Goal: Transaction & Acquisition: Book appointment/travel/reservation

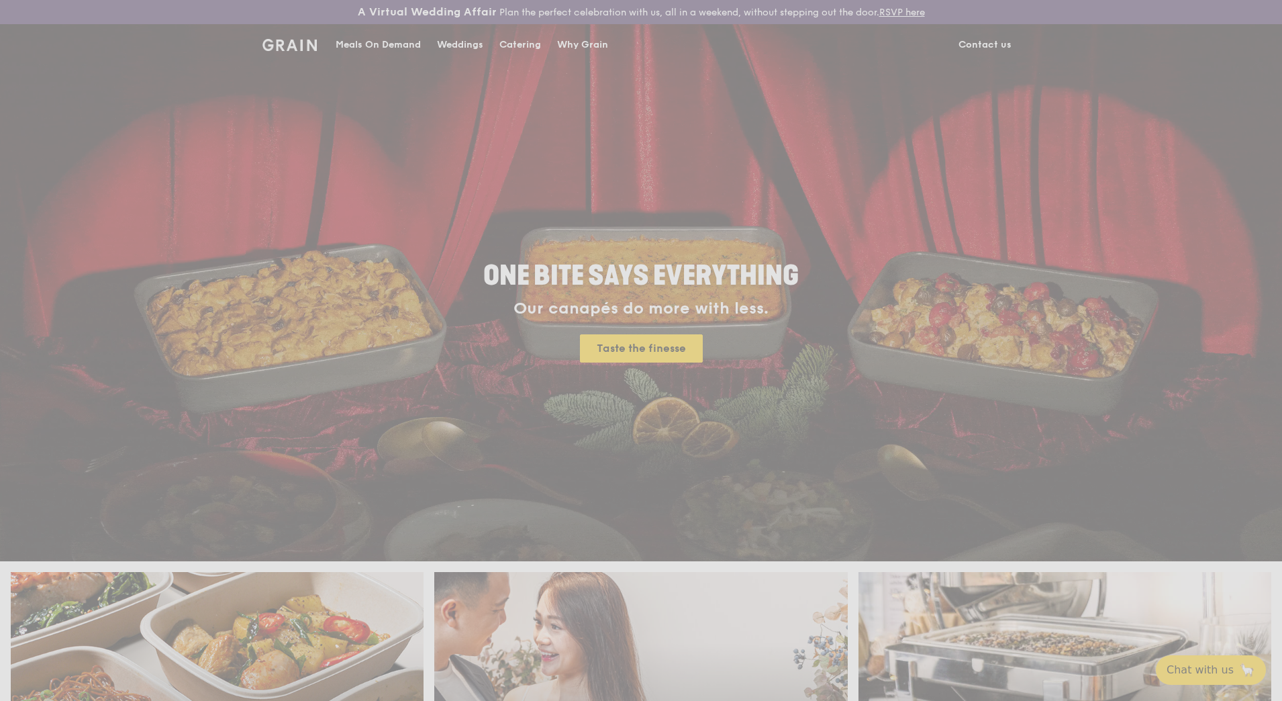
drag, startPoint x: 680, startPoint y: 364, endPoint x: 675, endPoint y: 346, distance: 18.3
click at [675, 346] on div "Weddings by [PERSON_NAME] presents Plan the perfect celebration with us, all in…" at bounding box center [641, 350] width 1282 height 701
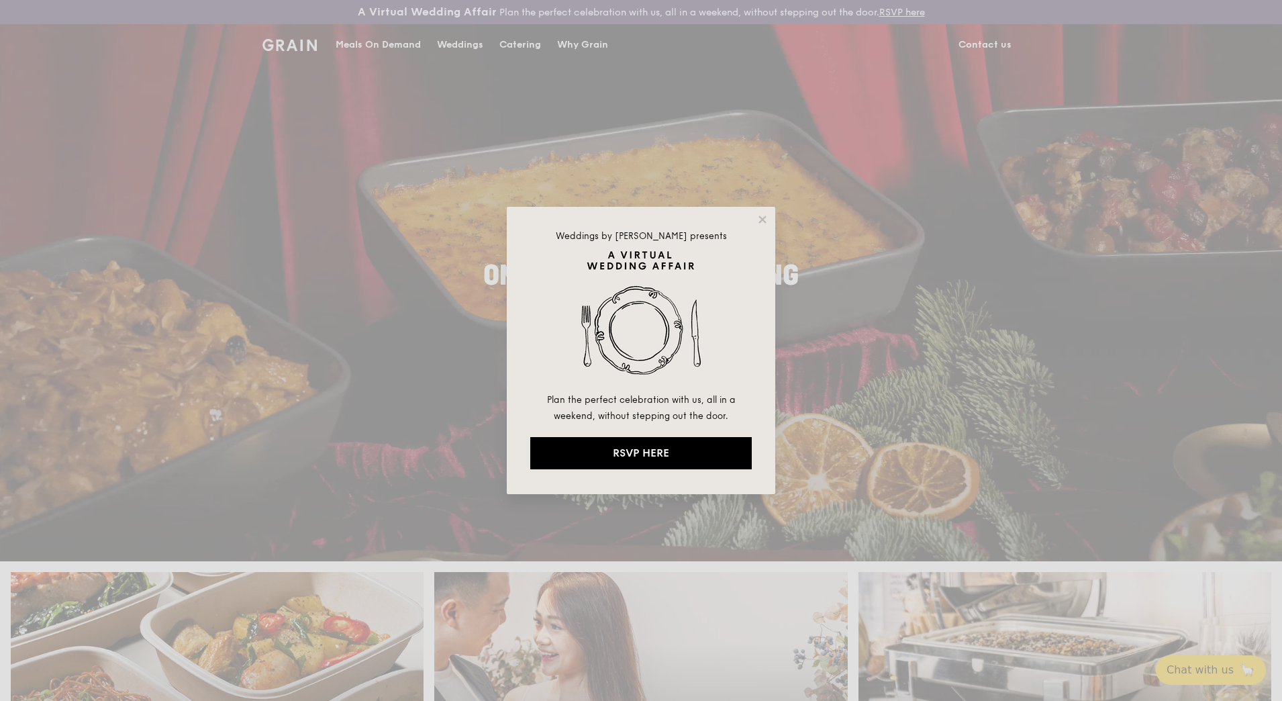
click at [763, 226] on div "Weddings by [PERSON_NAME] presents Plan the perfect celebration with us, all in…" at bounding box center [641, 350] width 268 height 287
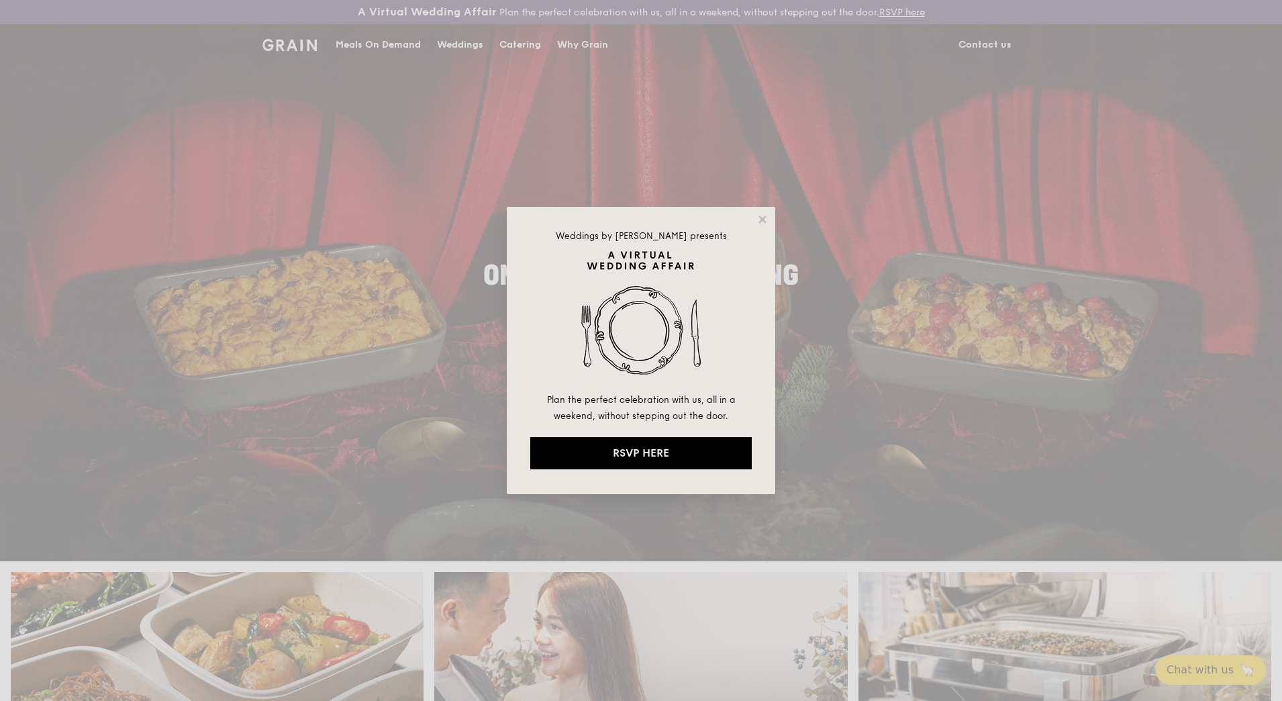
click at [760, 221] on icon at bounding box center [762, 219] width 12 height 12
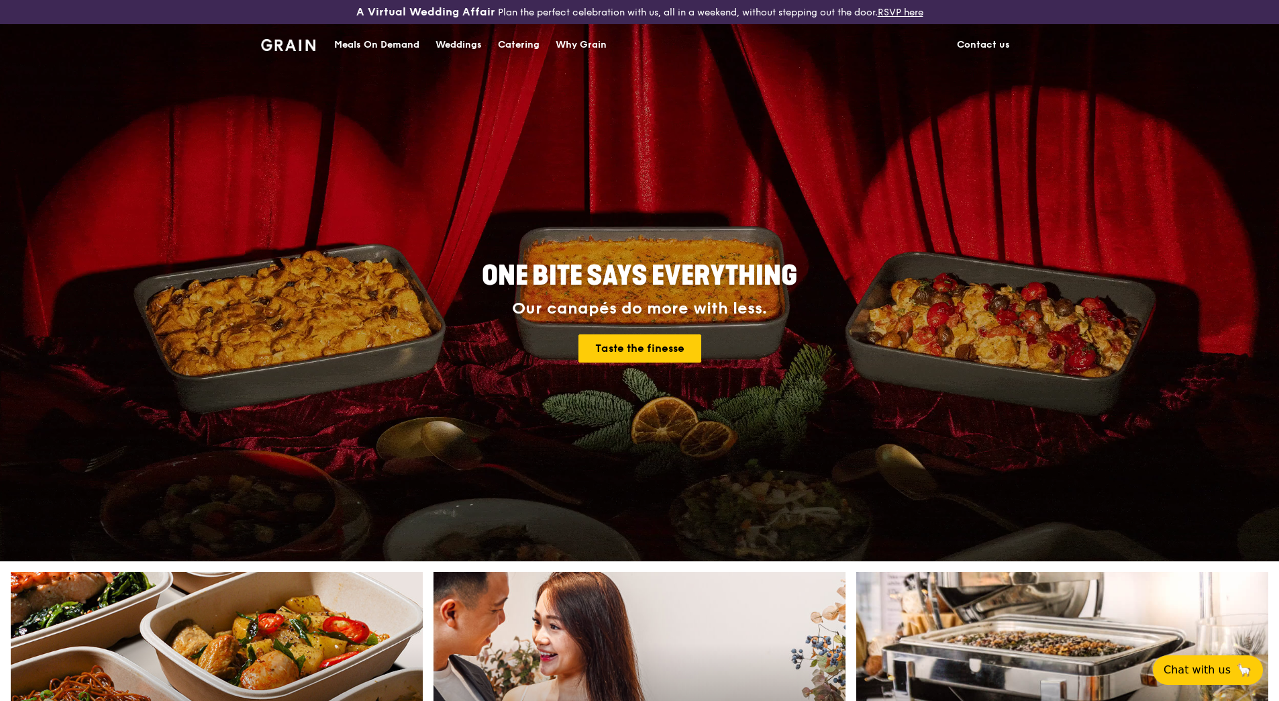
click at [511, 44] on div "Catering" at bounding box center [519, 45] width 42 height 40
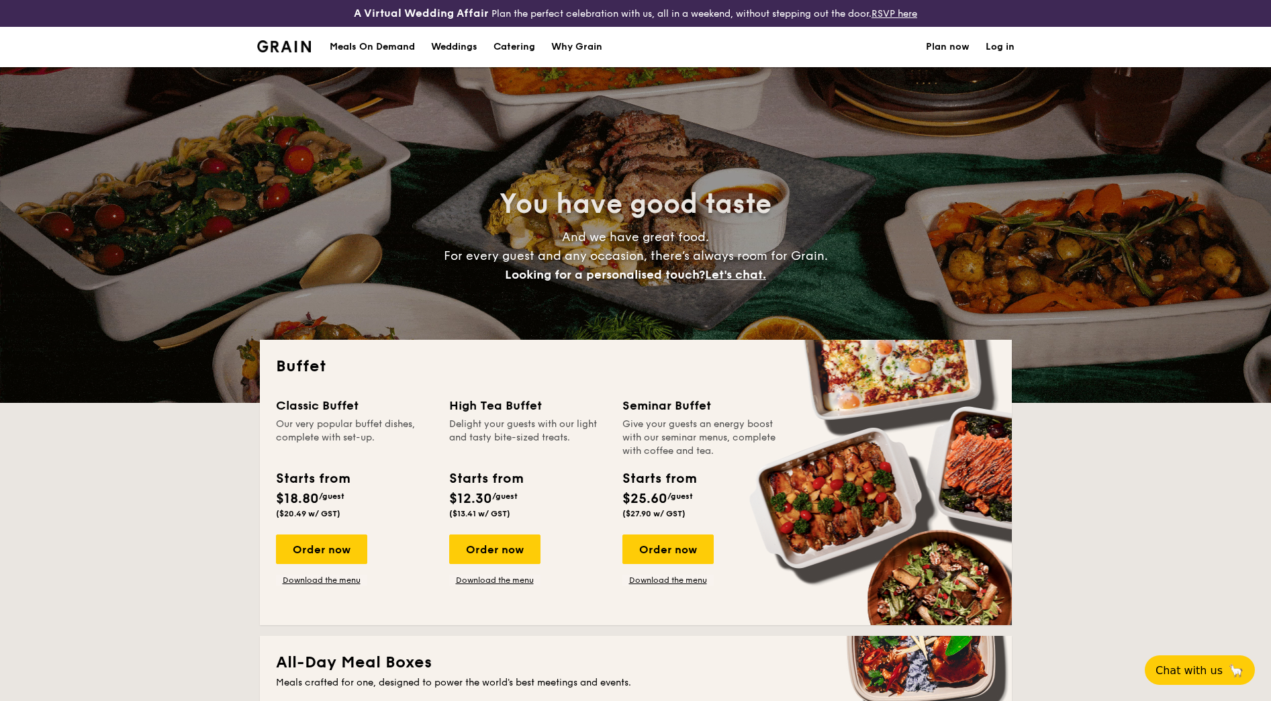
select select
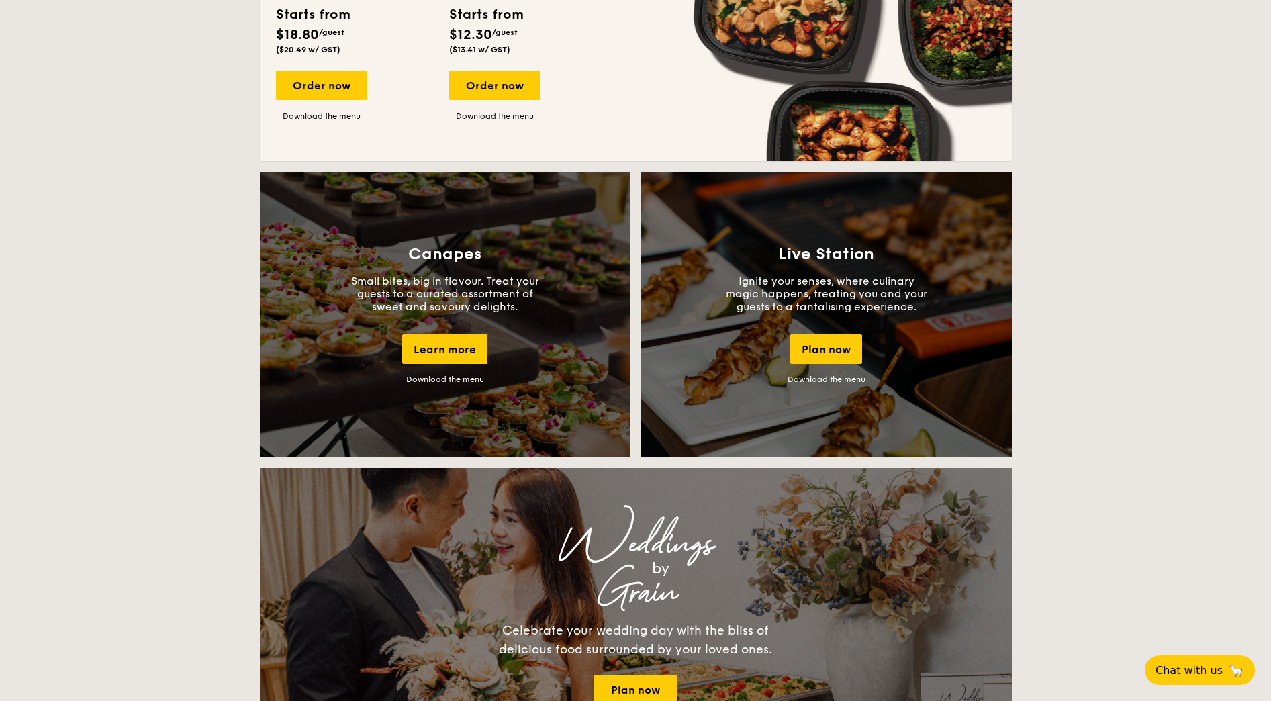
scroll to position [1342, 0]
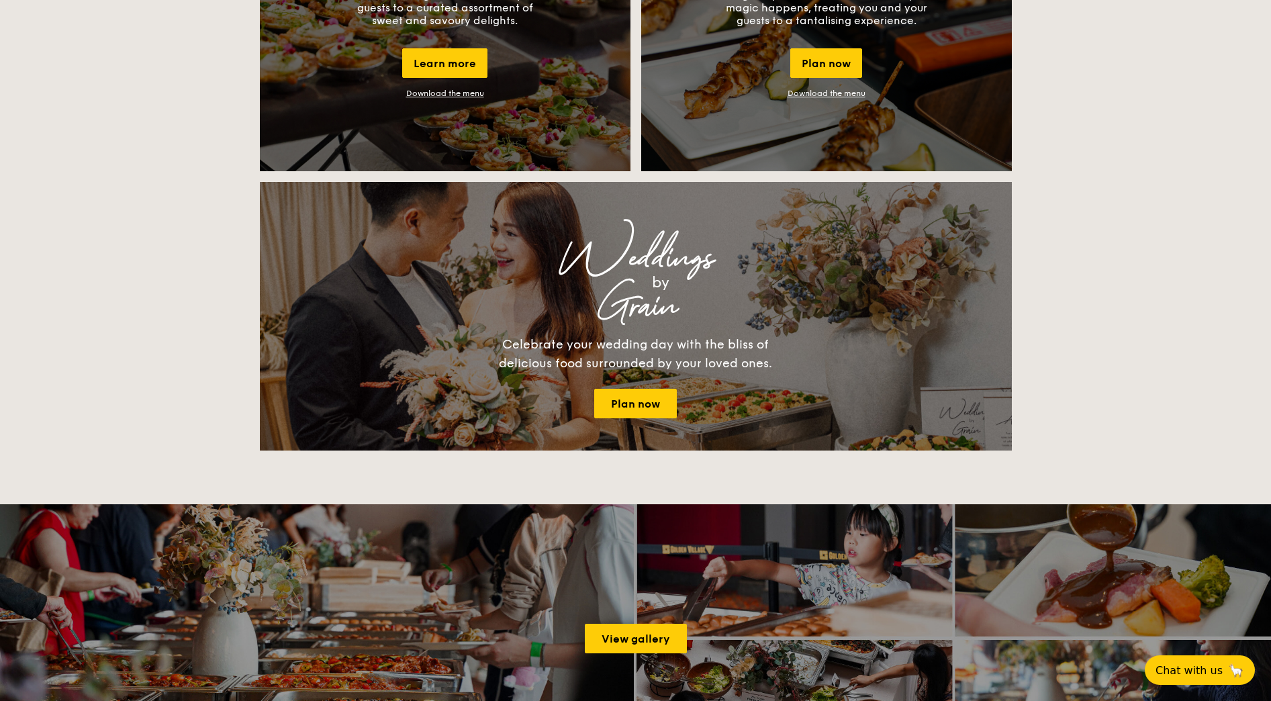
click at [458, 60] on div "Learn more" at bounding box center [444, 63] width 85 height 30
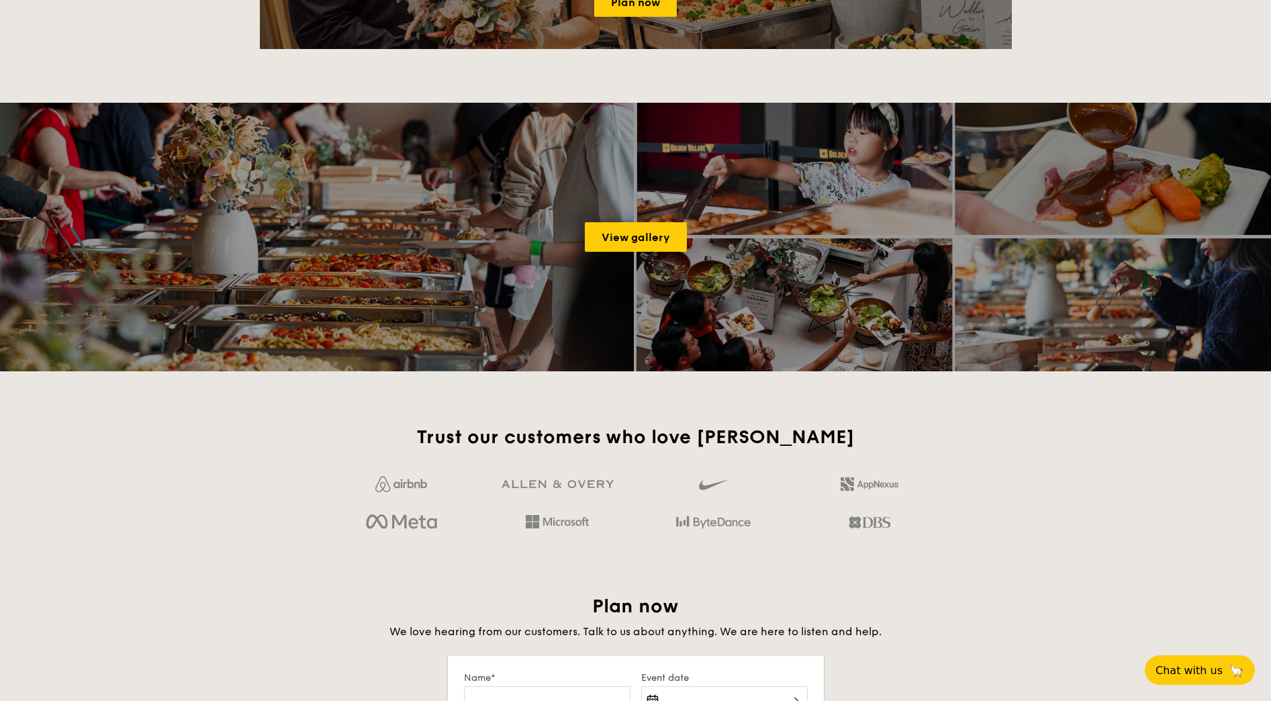
scroll to position [1901, 0]
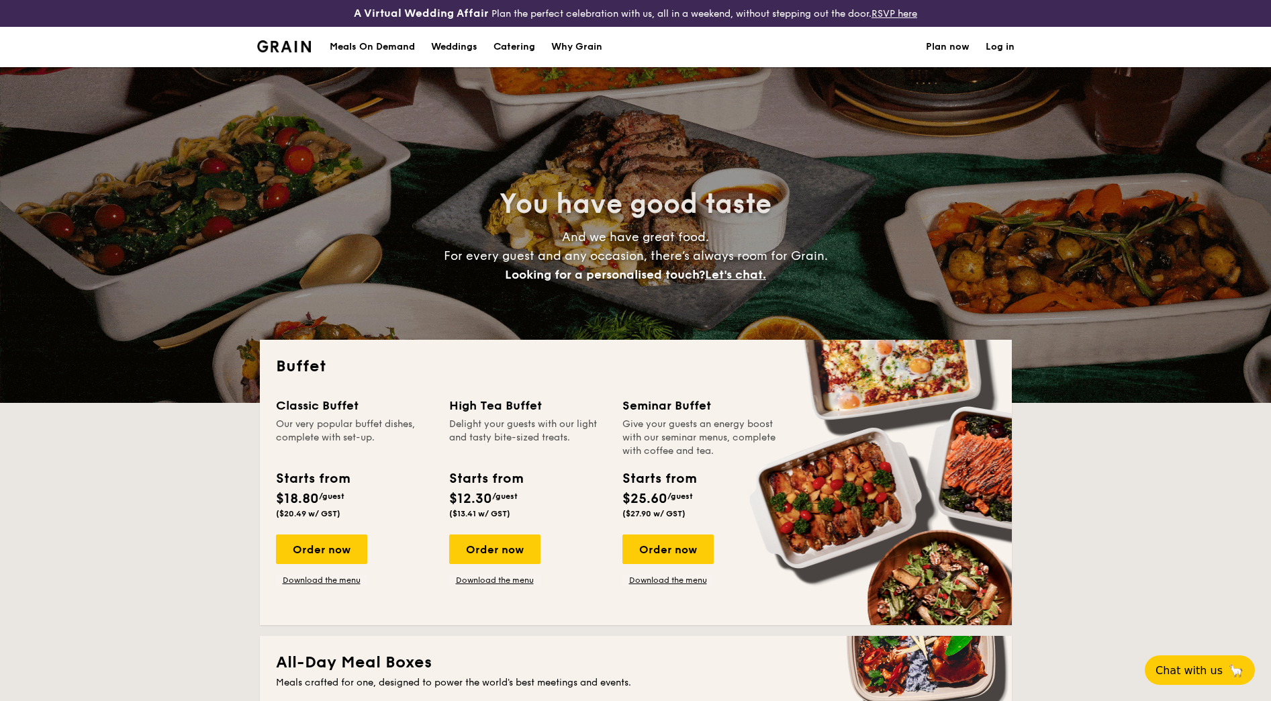
select select
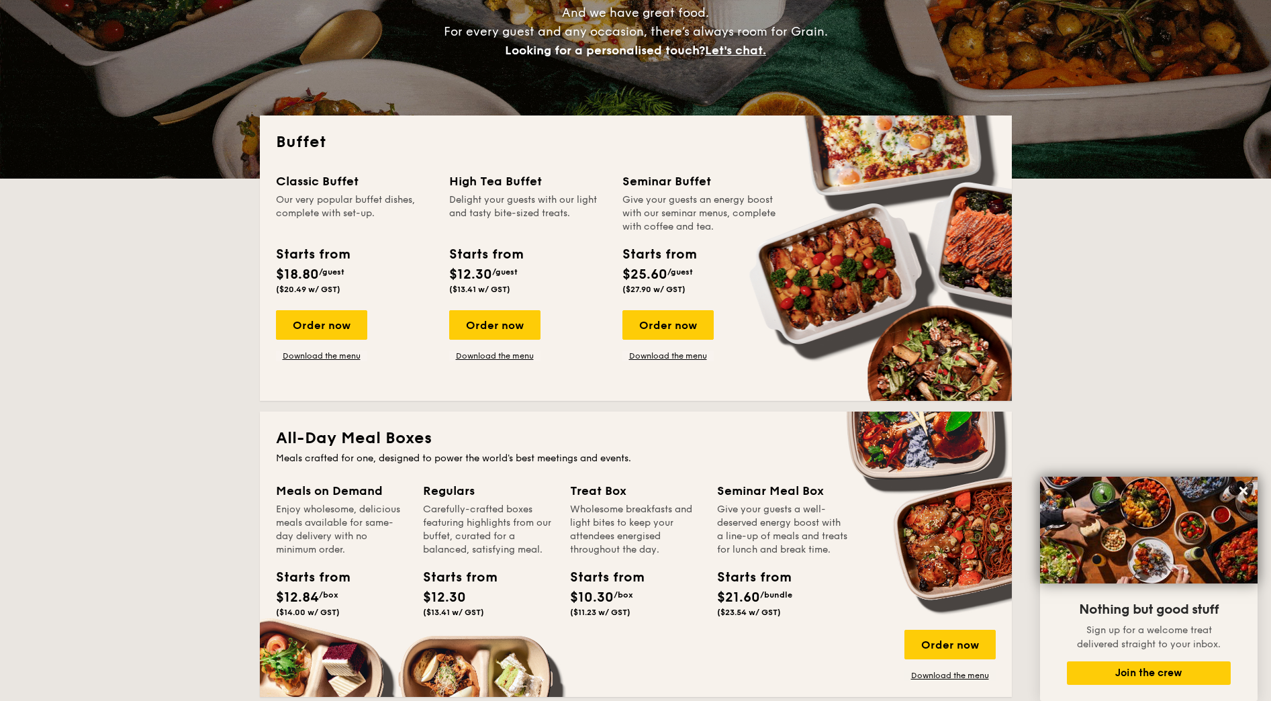
scroll to position [223, 0]
